Goal: Browse casually: Explore the website without a specific task or goal

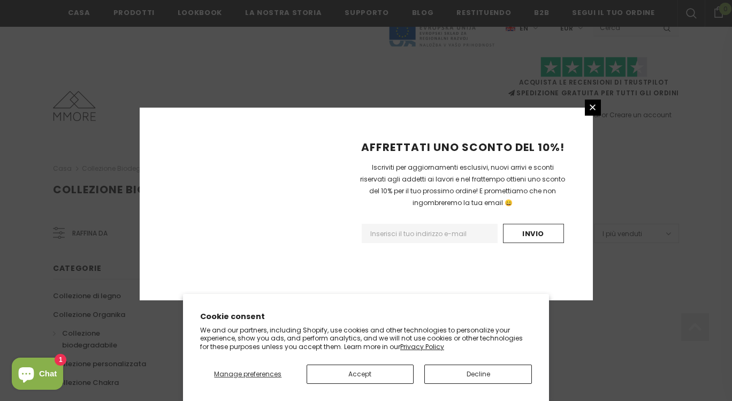
scroll to position [696, 0]
